Goal: Information Seeking & Learning: Learn about a topic

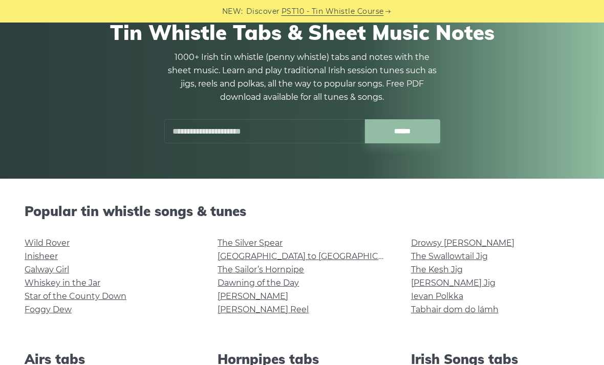
scroll to position [100, 0]
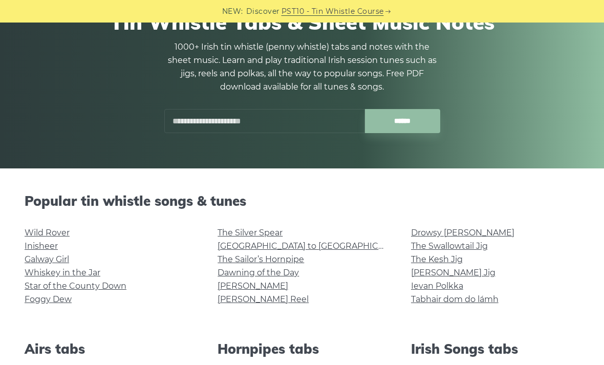
click at [40, 232] on link "Wild Rover" at bounding box center [47, 233] width 45 height 10
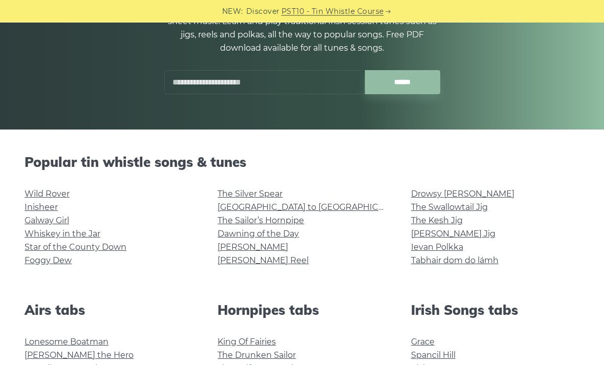
scroll to position [139, 0]
click at [56, 222] on link "Galway Girl" at bounding box center [47, 220] width 45 height 10
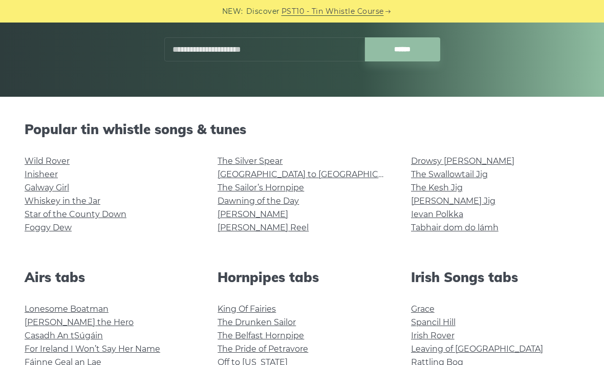
click at [87, 197] on link "Whiskey in the Jar" at bounding box center [63, 201] width 76 height 10
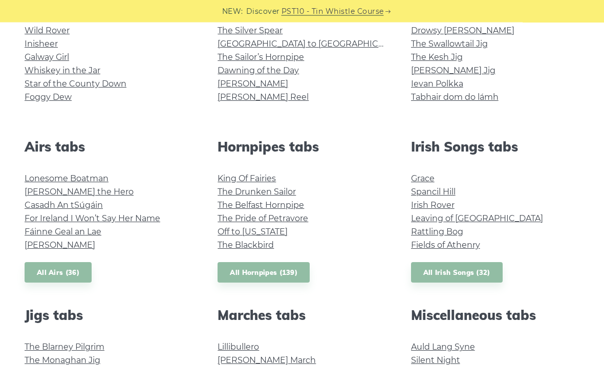
scroll to position [307, 0]
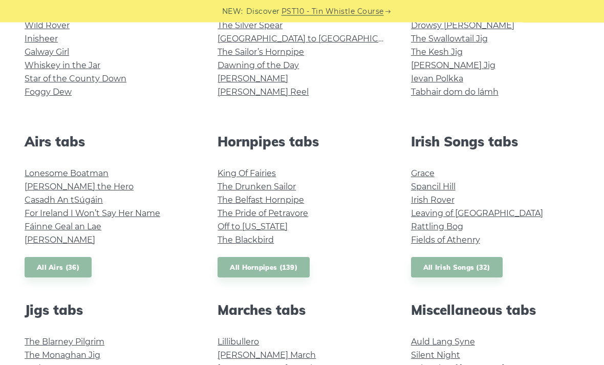
click at [437, 226] on link "Rattling Bog" at bounding box center [437, 227] width 52 height 10
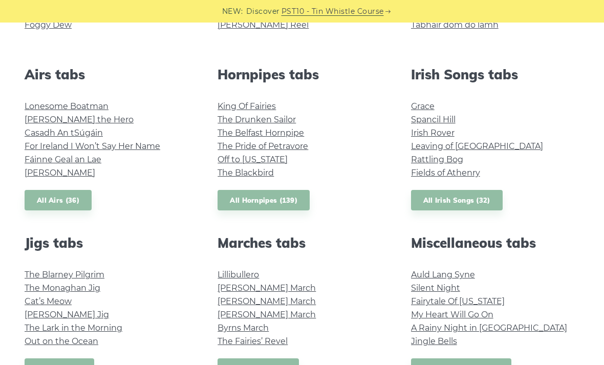
scroll to position [374, 0]
click at [478, 304] on link "Fairytale Of [US_STATE]" at bounding box center [458, 301] width 94 height 10
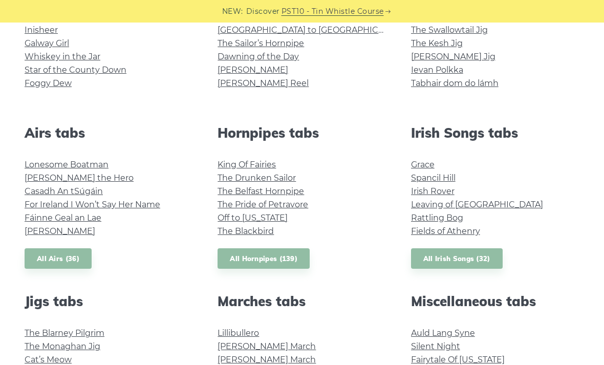
scroll to position [318, 0]
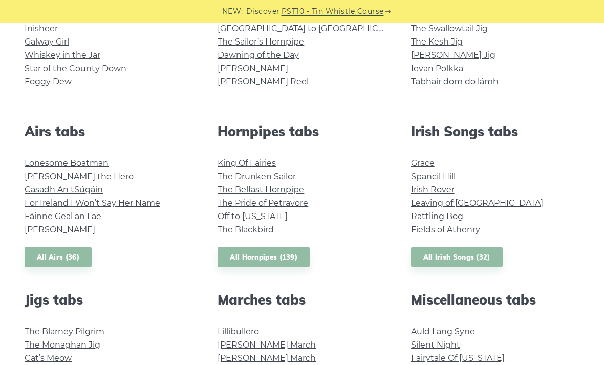
click at [475, 266] on link "All Irish Songs (32)" at bounding box center [457, 257] width 92 height 21
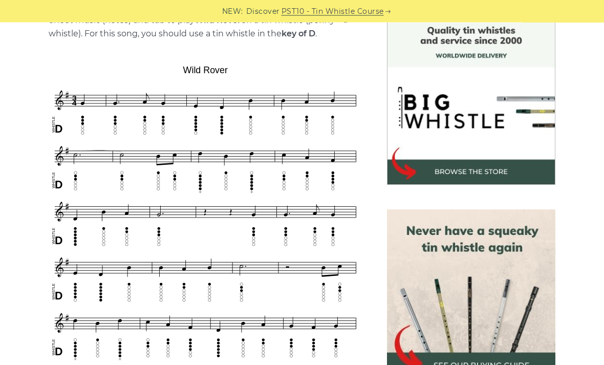
scroll to position [265, 0]
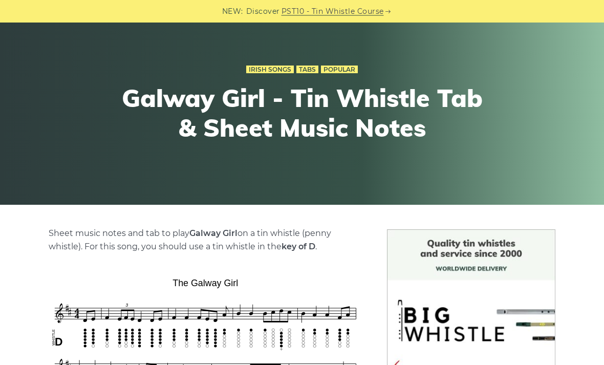
scroll to position [57, 0]
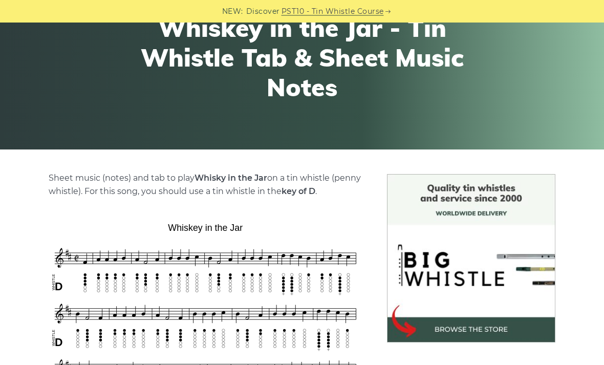
scroll to position [95, 0]
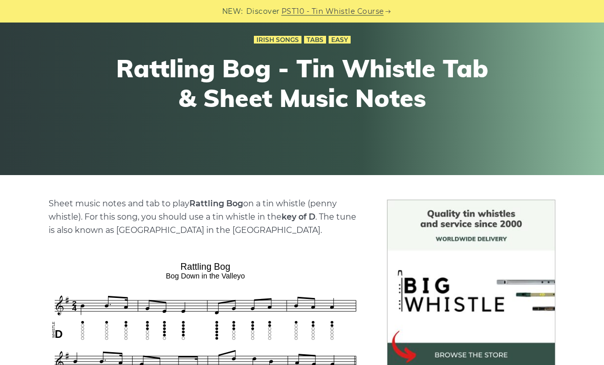
scroll to position [82, 0]
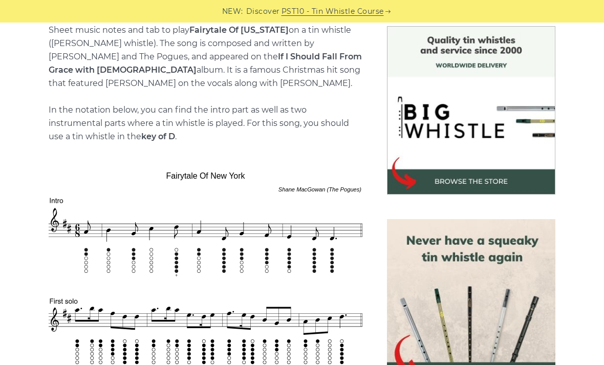
scroll to position [255, 0]
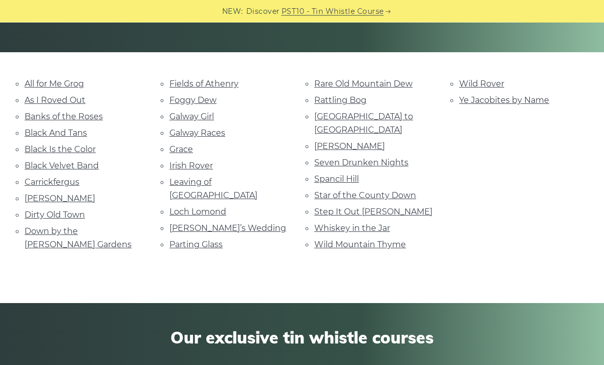
scroll to position [216, 0]
click at [207, 239] on link "Parting Glass" at bounding box center [195, 244] width 53 height 10
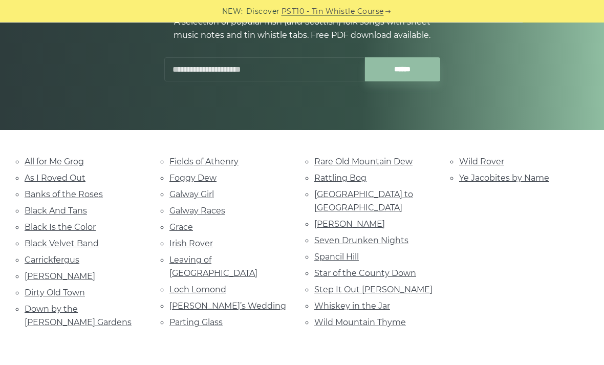
scroll to position [139, 0]
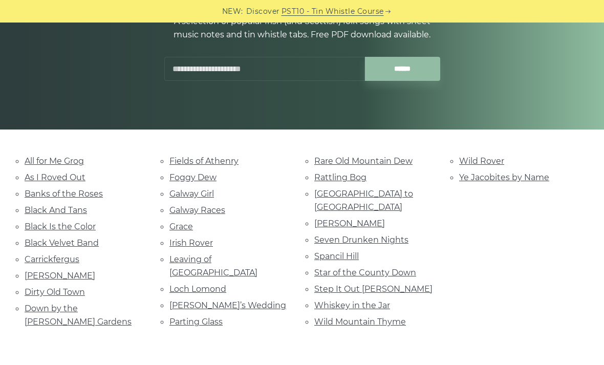
click at [380, 317] on link "Wild Mountain Thyme" at bounding box center [360, 322] width 92 height 10
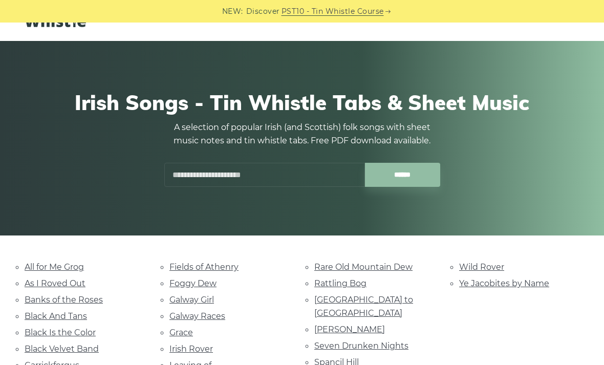
scroll to position [21, 0]
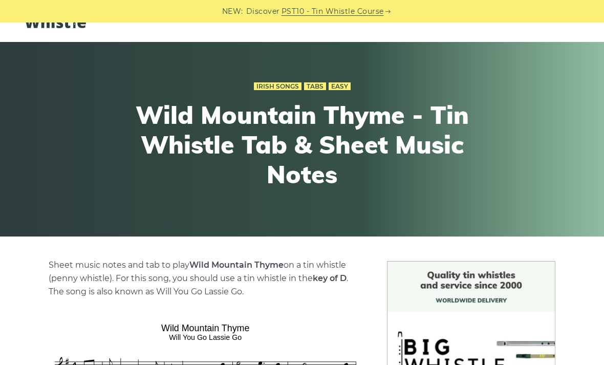
scroll to position [31, 0]
